Goal: Information Seeking & Learning: Find specific fact

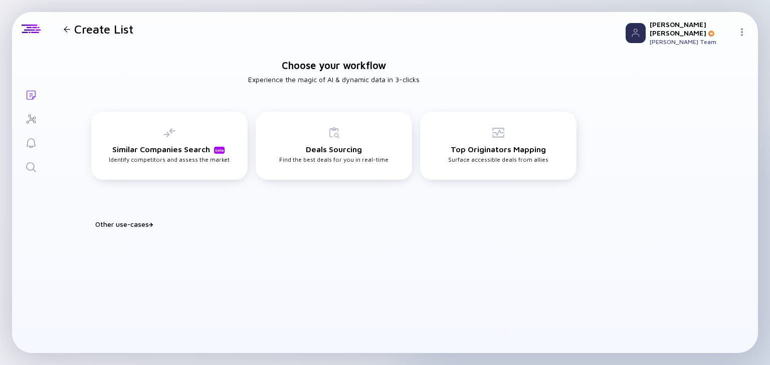
click at [30, 168] on icon "Search" at bounding box center [31, 167] width 12 height 12
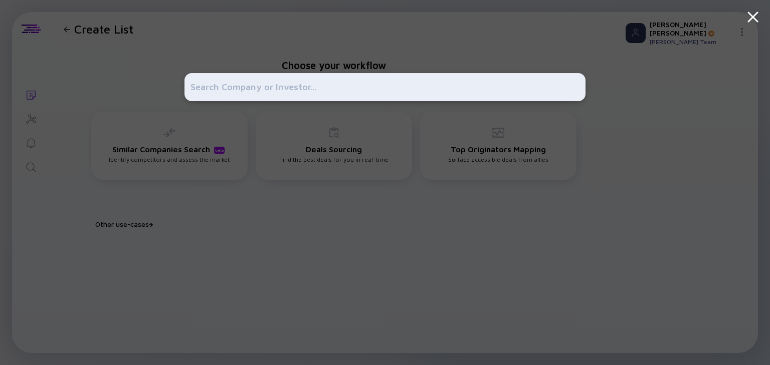
click at [211, 91] on input "text" at bounding box center [385, 87] width 389 height 18
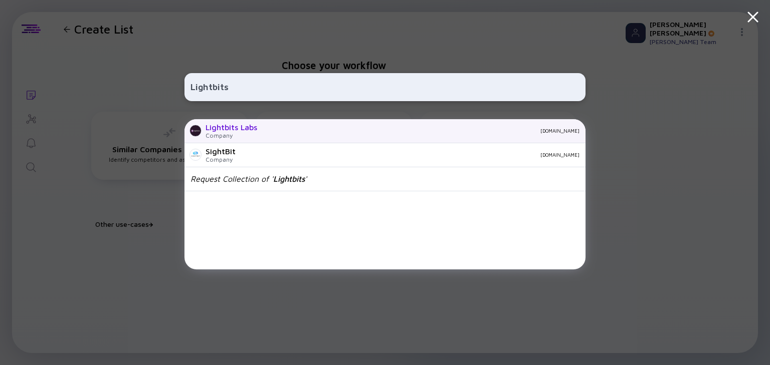
type input "Lightbits"
click at [239, 130] on div "Lightbits Labs" at bounding box center [232, 127] width 52 height 9
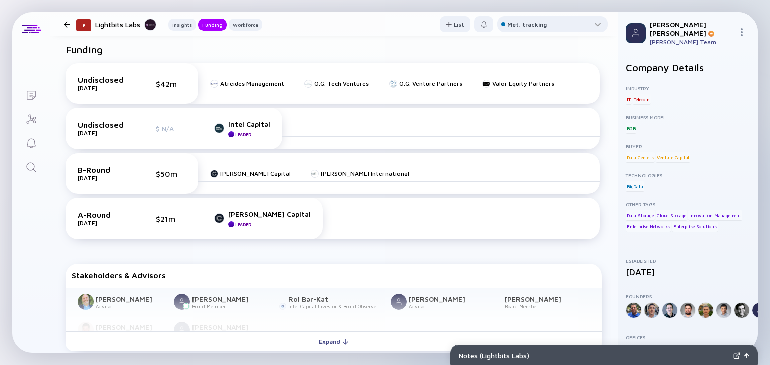
scroll to position [431, 0]
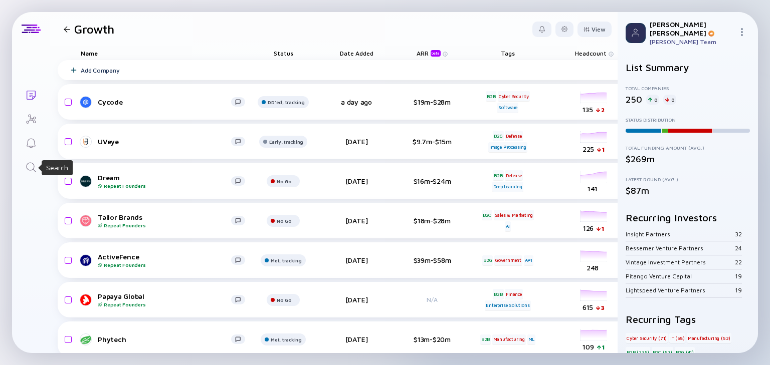
click at [33, 166] on icon "Search" at bounding box center [31, 167] width 12 height 12
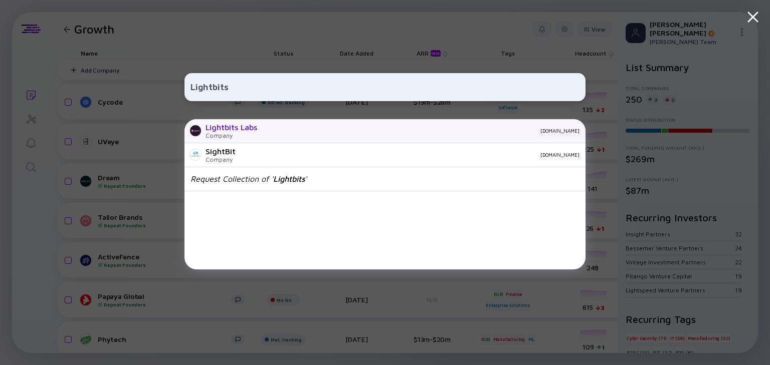
type input "Lightbits"
click at [246, 129] on div "Lightbits Labs" at bounding box center [232, 127] width 52 height 9
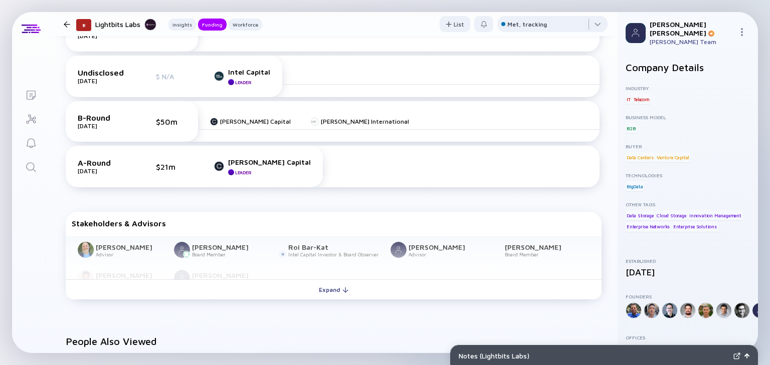
scroll to position [491, 0]
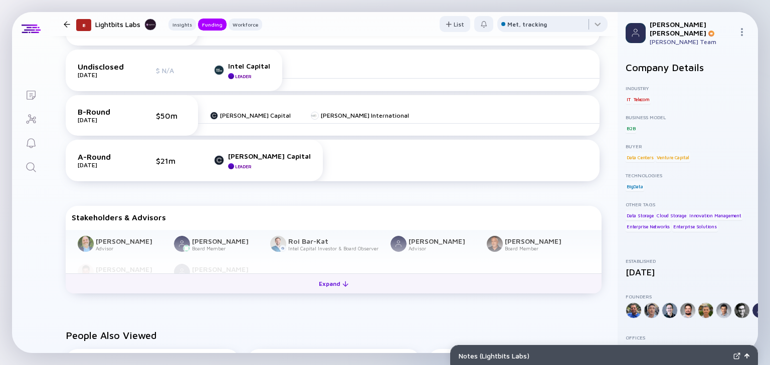
click at [342, 285] on div at bounding box center [345, 284] width 6 height 6
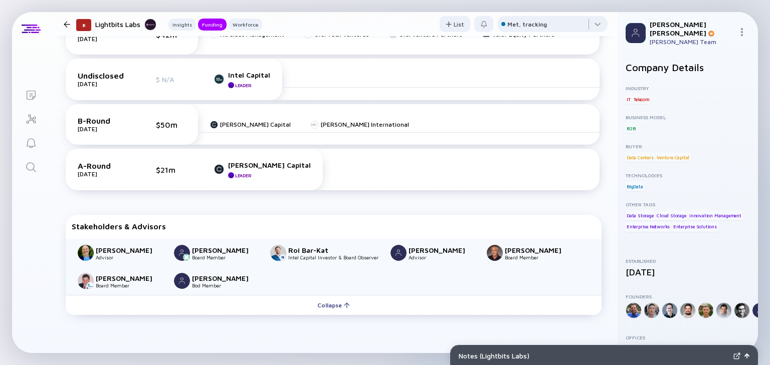
scroll to position [471, 0]
